Goal: Transaction & Acquisition: Book appointment/travel/reservation

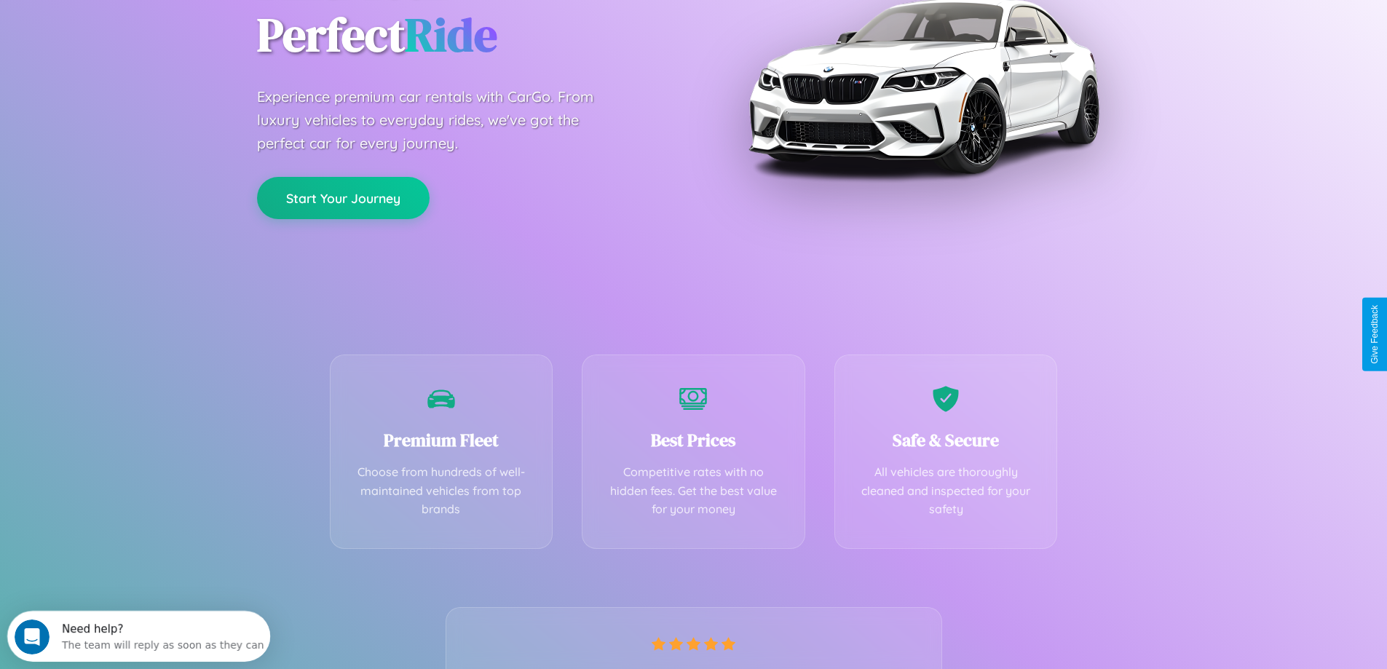
scroll to position [287, 0]
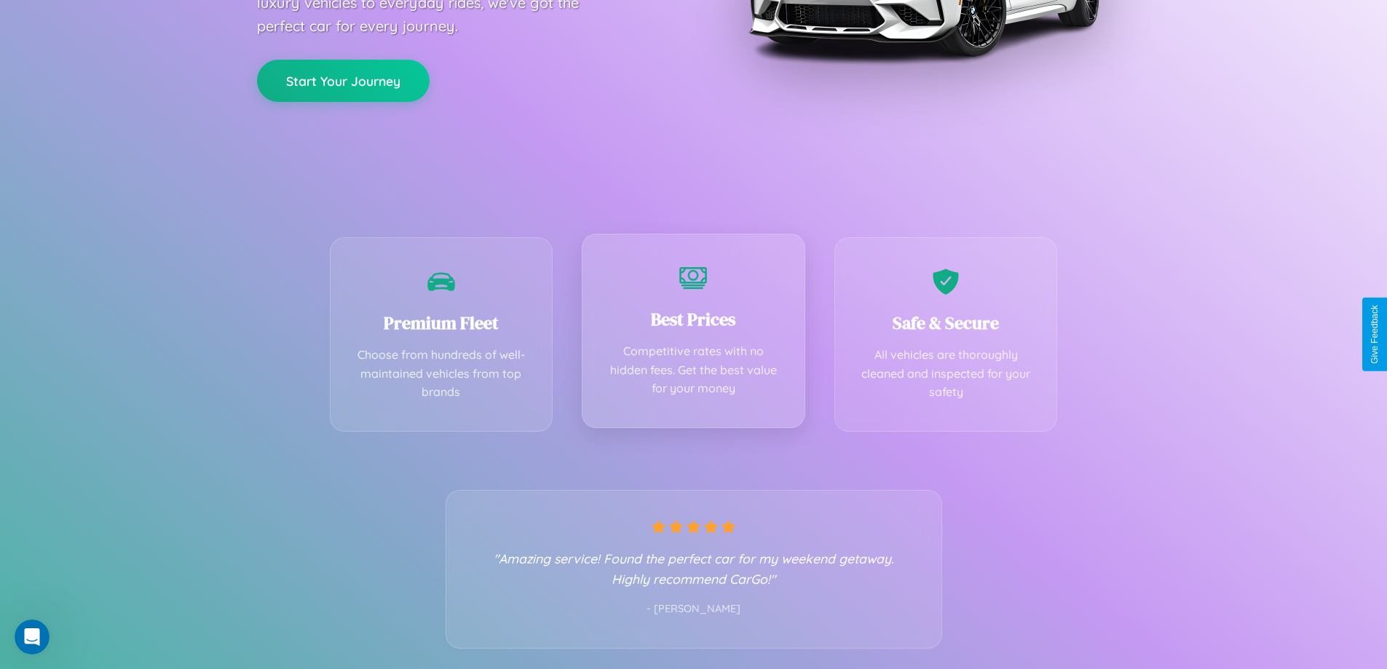
click at [693, 334] on div "Best Prices Competitive rates with no hidden fees. Get the best value for your …" at bounding box center [694, 331] width 224 height 194
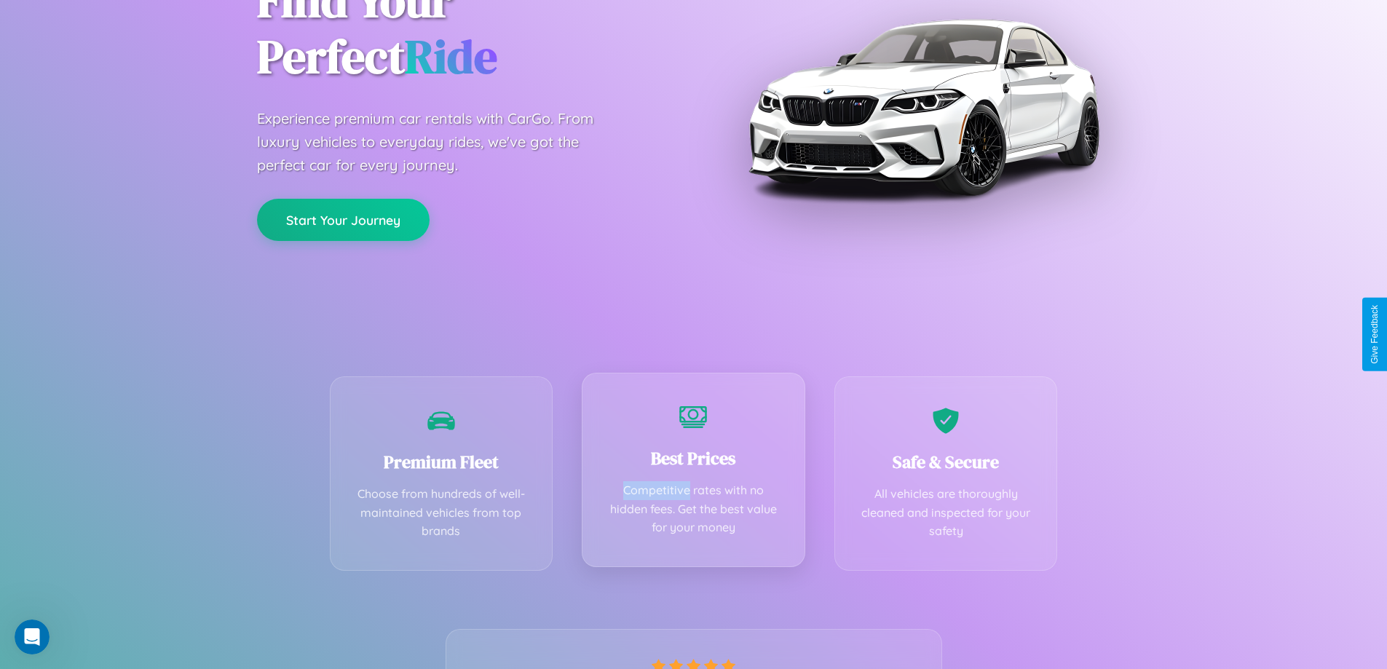
scroll to position [0, 0]
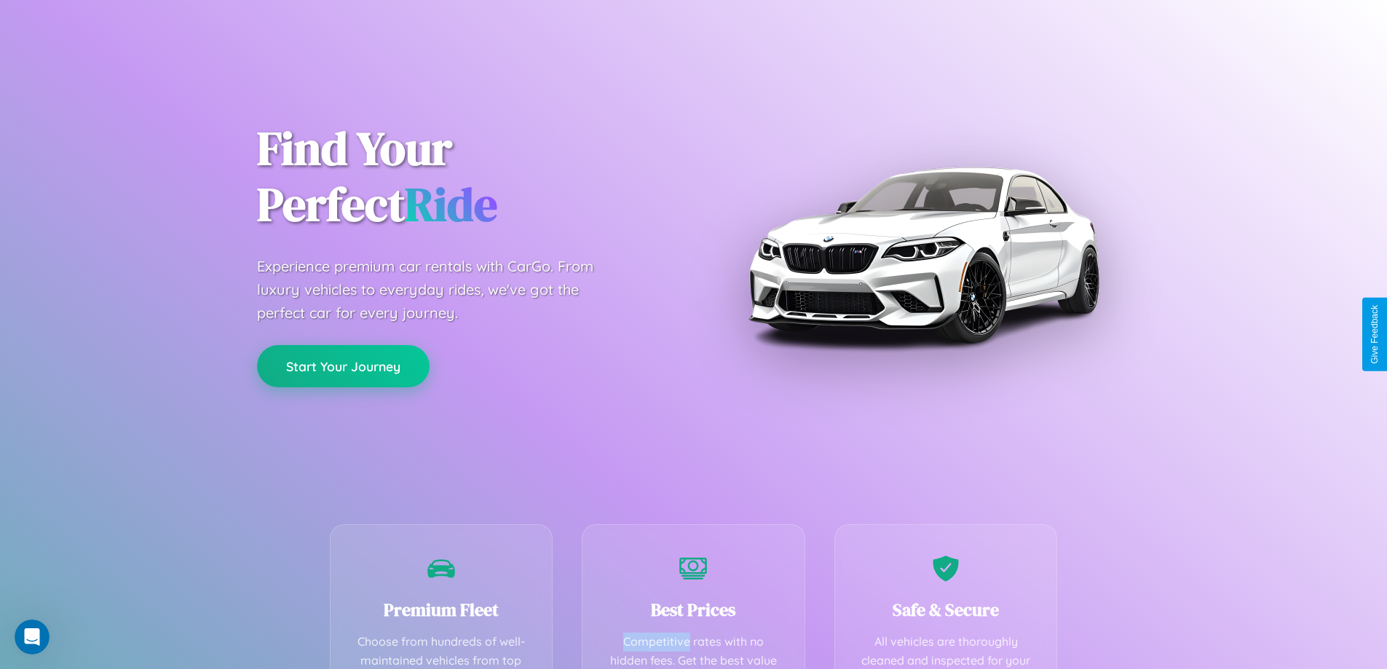
click at [343, 366] on button "Start Your Journey" at bounding box center [343, 366] width 173 height 42
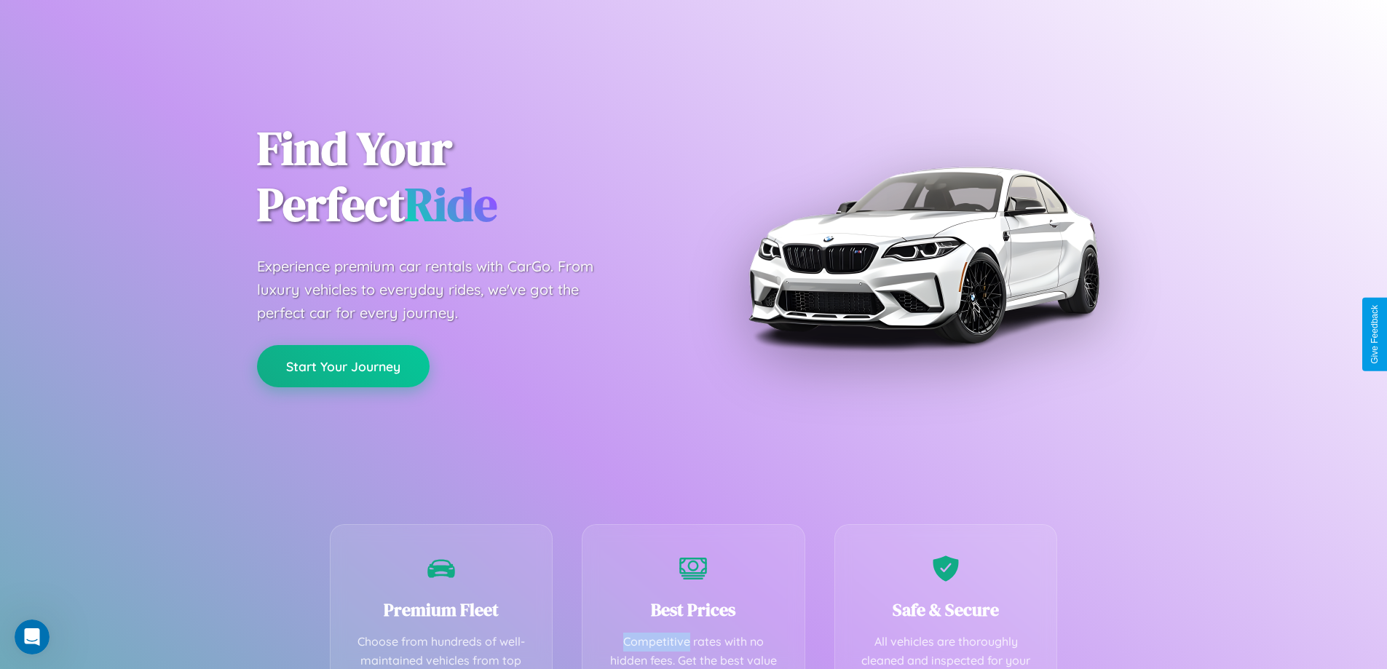
click at [343, 366] on button "Start Your Journey" at bounding box center [343, 366] width 173 height 42
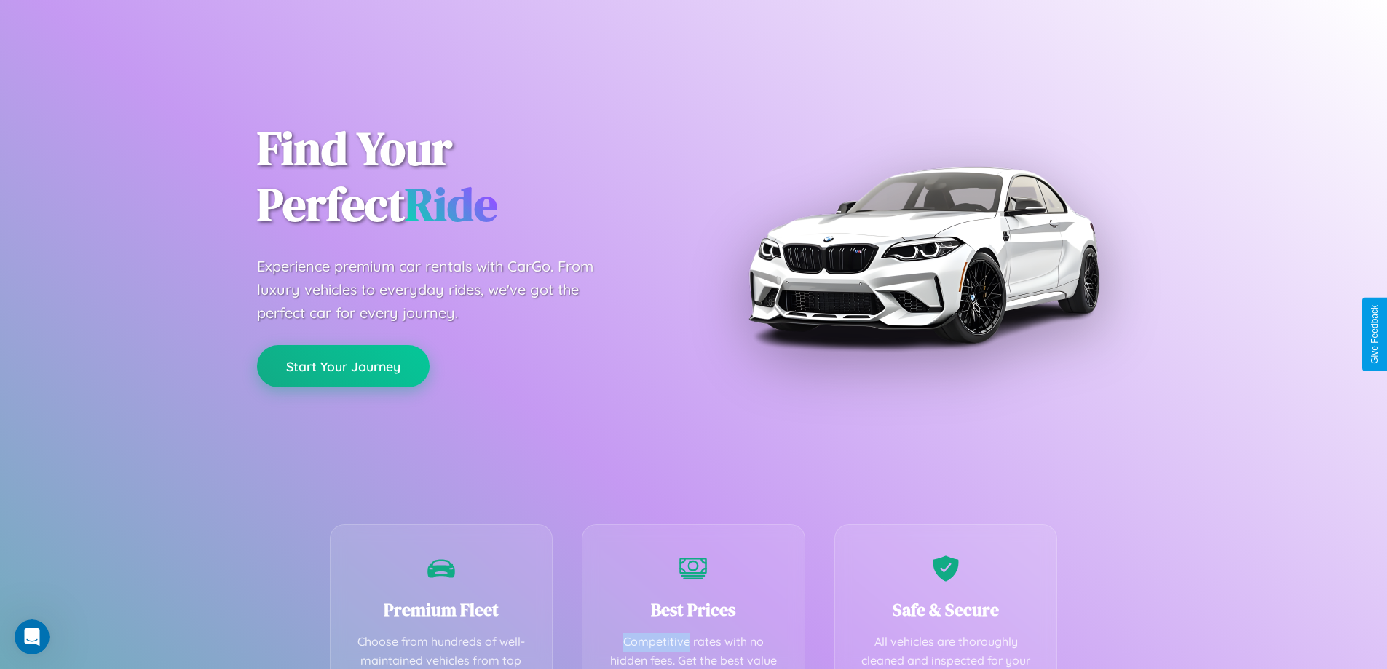
click at [343, 366] on button "Start Your Journey" at bounding box center [343, 366] width 173 height 42
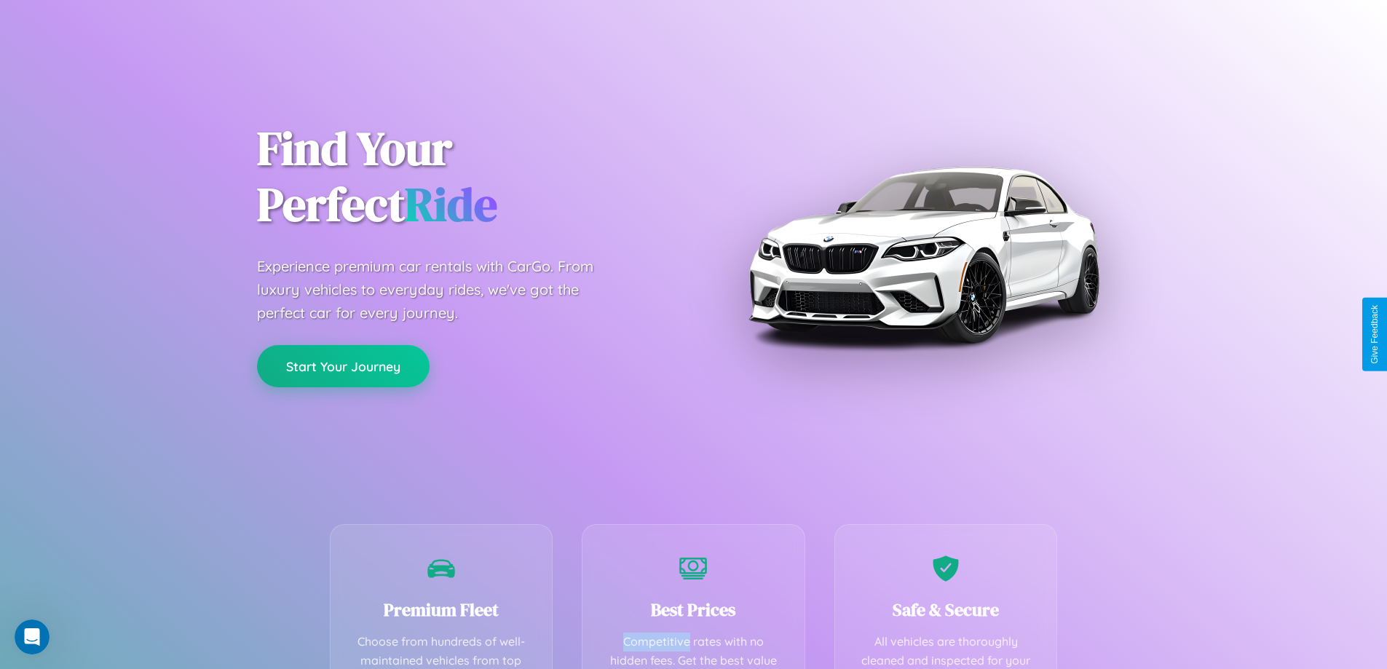
click at [343, 366] on button "Start Your Journey" at bounding box center [343, 366] width 173 height 42
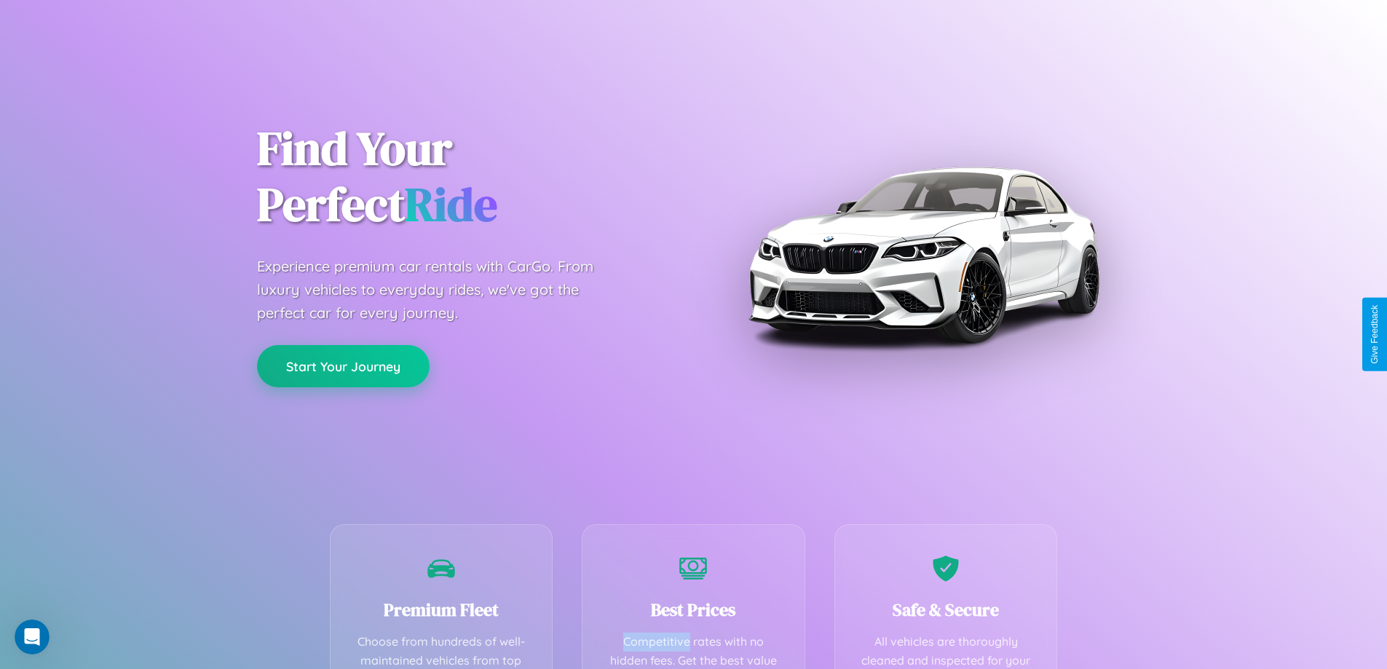
click at [343, 366] on button "Start Your Journey" at bounding box center [343, 366] width 173 height 42
